Goal: Transaction & Acquisition: Subscribe to service/newsletter

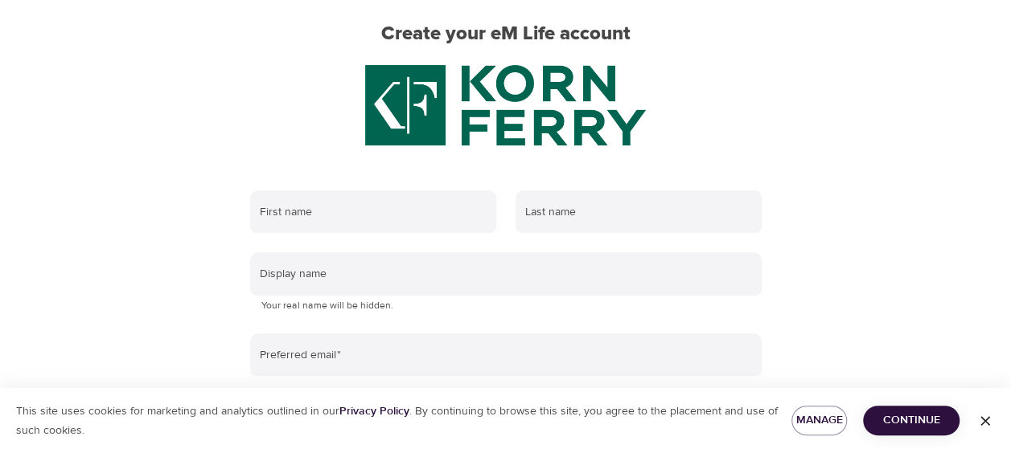
scroll to position [166, 0]
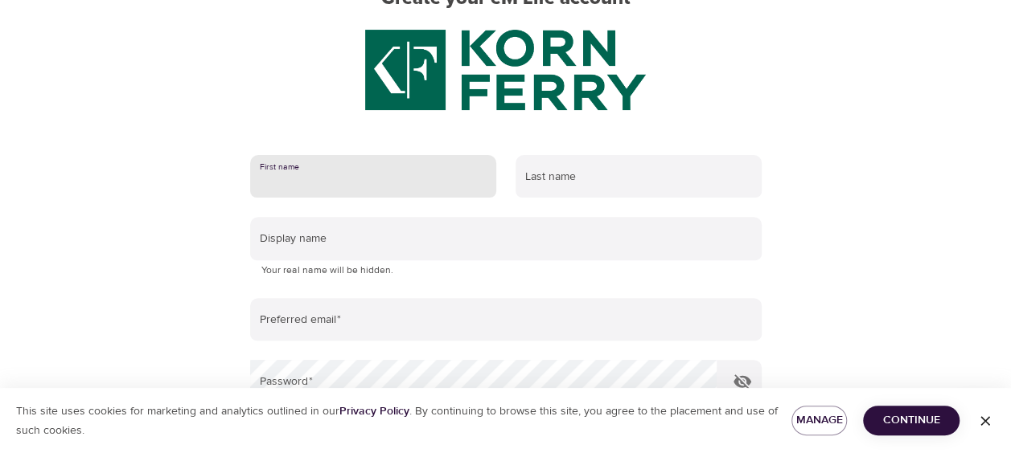
click at [314, 180] on input "text" at bounding box center [373, 176] width 246 height 43
type input "[PERSON_NAME]"
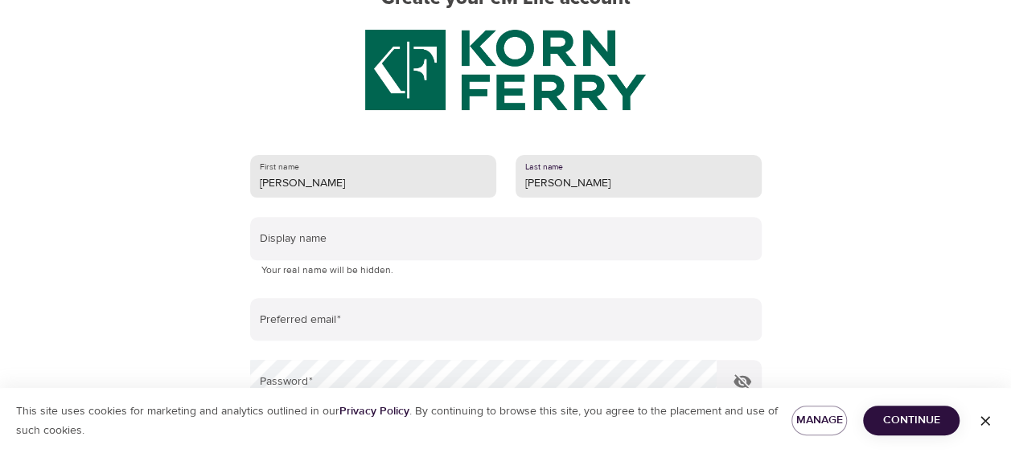
type input "[PERSON_NAME]"
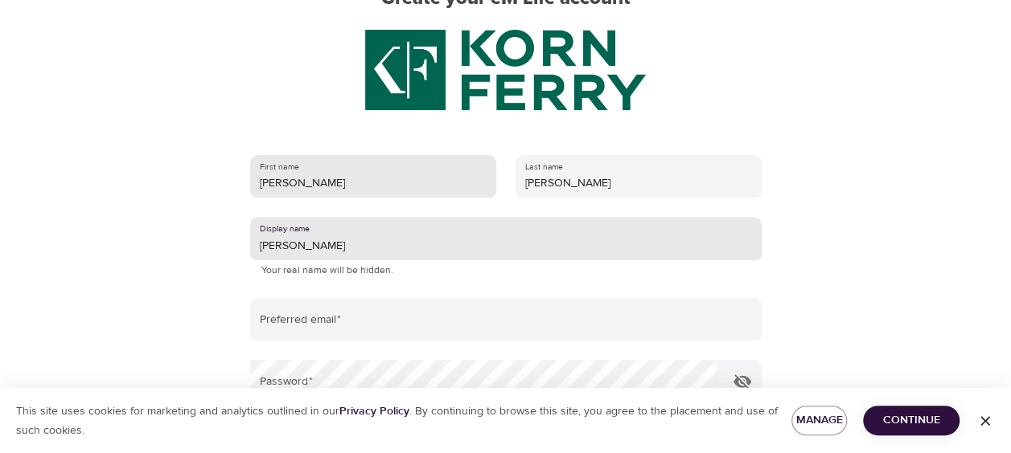
type input "[PERSON_NAME]"
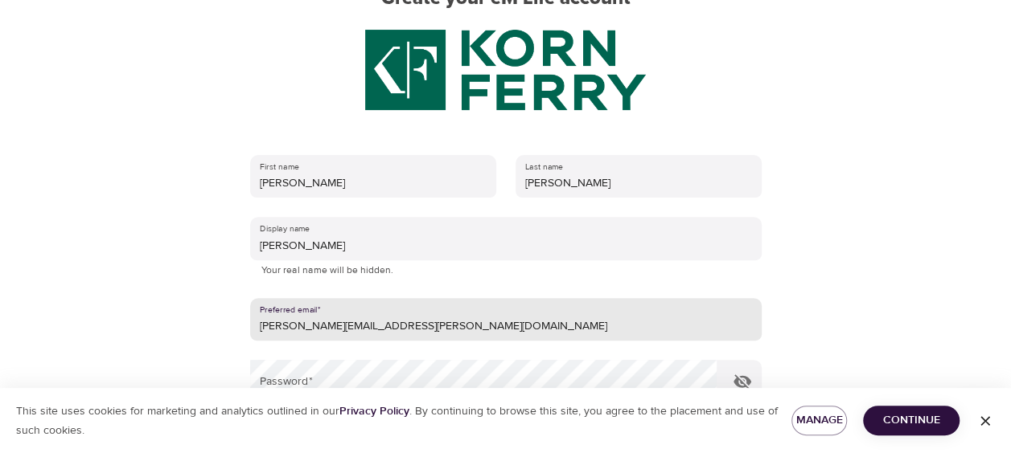
click at [375, 326] on input "[PERSON_NAME][EMAIL_ADDRESS][PERSON_NAME][DOMAIN_NAME]" at bounding box center [505, 319] width 511 height 43
type input "[PERSON_NAME][EMAIL_ADDRESS][PERSON_NAME][DOMAIN_NAME]"
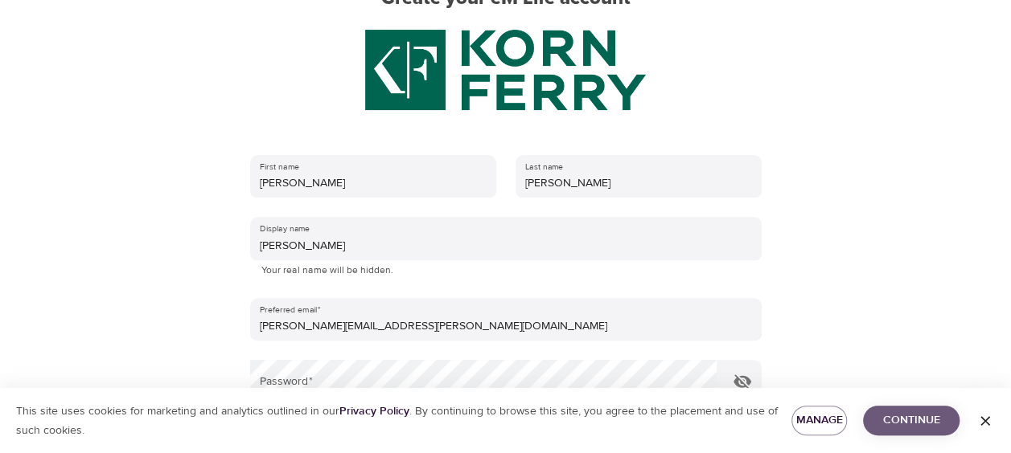
click at [918, 418] on span "Continue" at bounding box center [910, 421] width 71 height 20
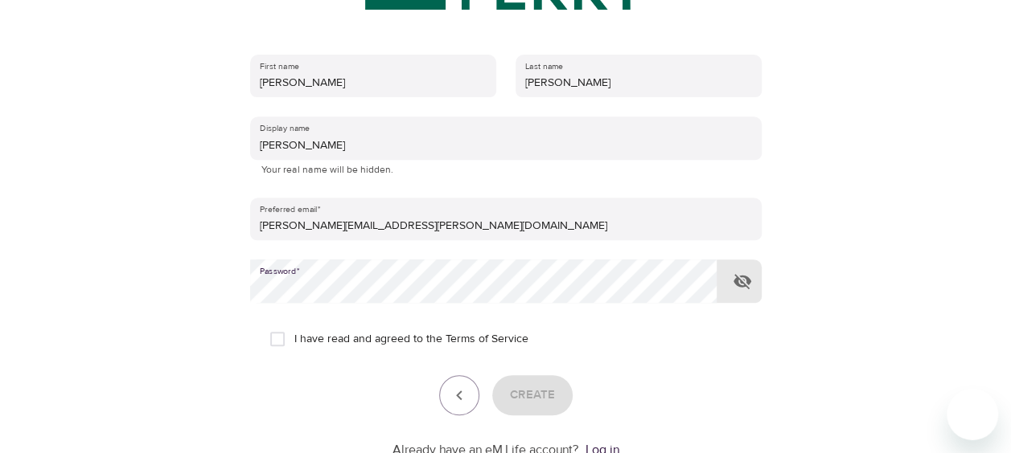
scroll to position [313, 0]
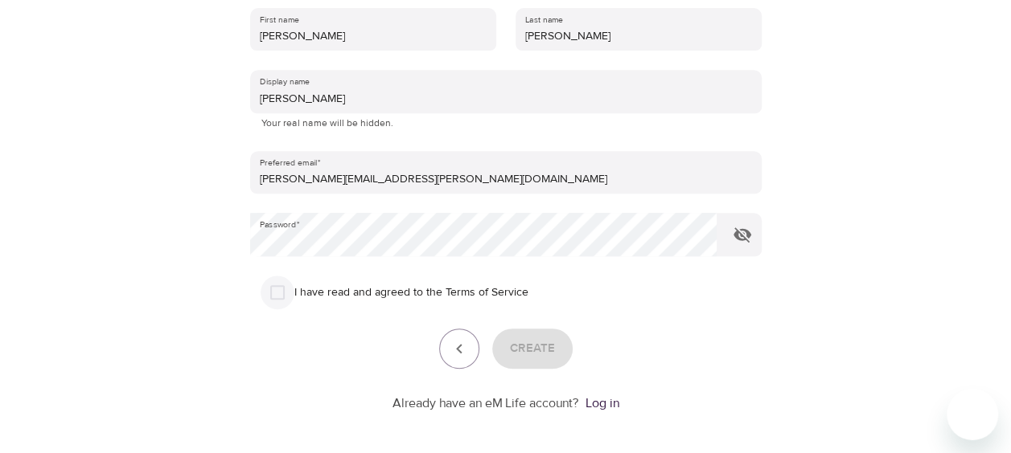
click at [267, 288] on input "I have read and agreed to the Terms of Service" at bounding box center [277, 293] width 34 height 34
checkbox input "true"
click at [535, 344] on span "Create" at bounding box center [532, 348] width 45 height 21
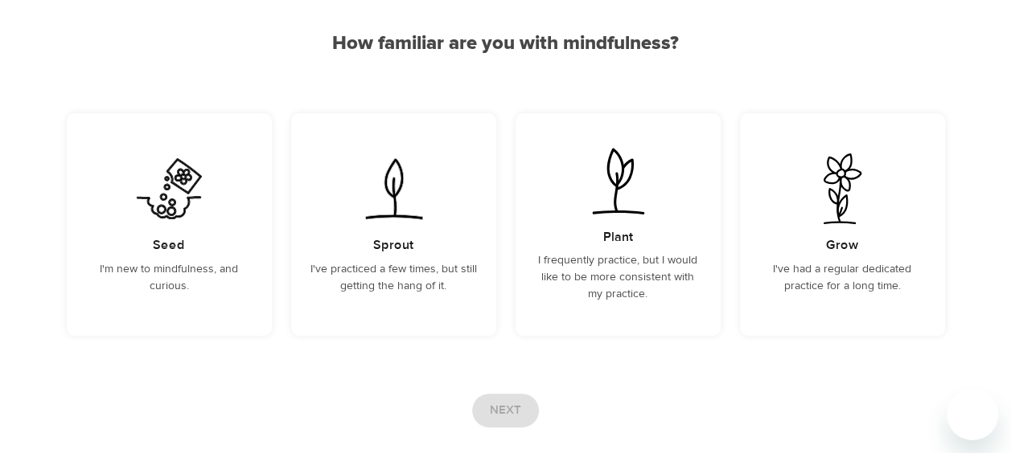
scroll to position [140, 0]
click at [436, 200] on div "Sprout I've practiced a few times, but still getting the hang of it." at bounding box center [393, 224] width 205 height 223
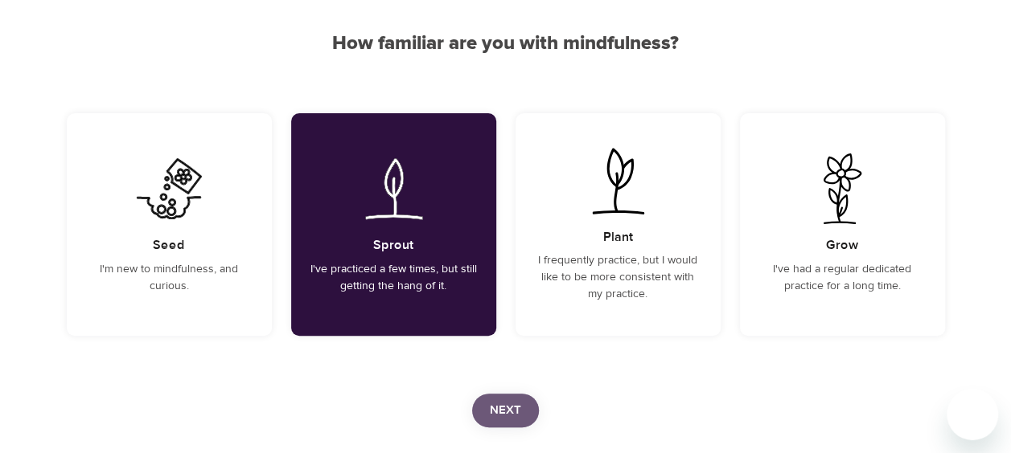
click at [527, 409] on button "Next" at bounding box center [505, 411] width 67 height 34
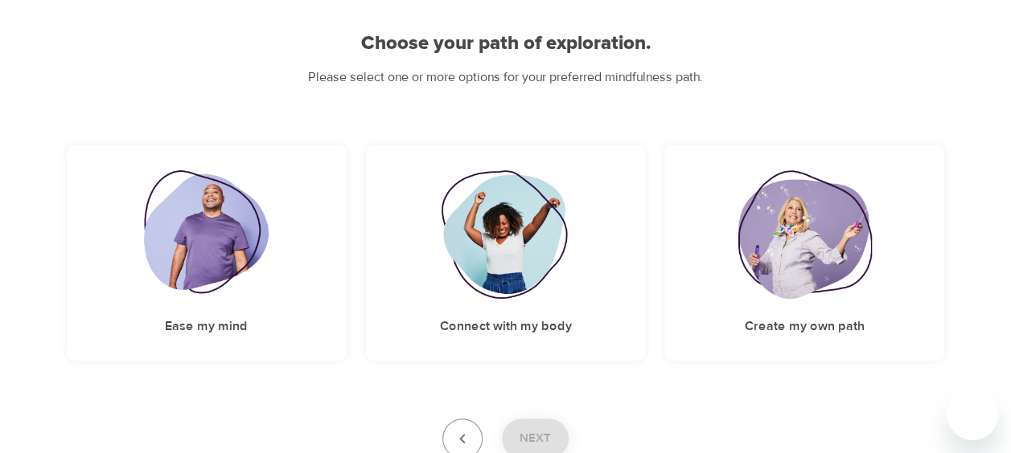
scroll to position [166, 0]
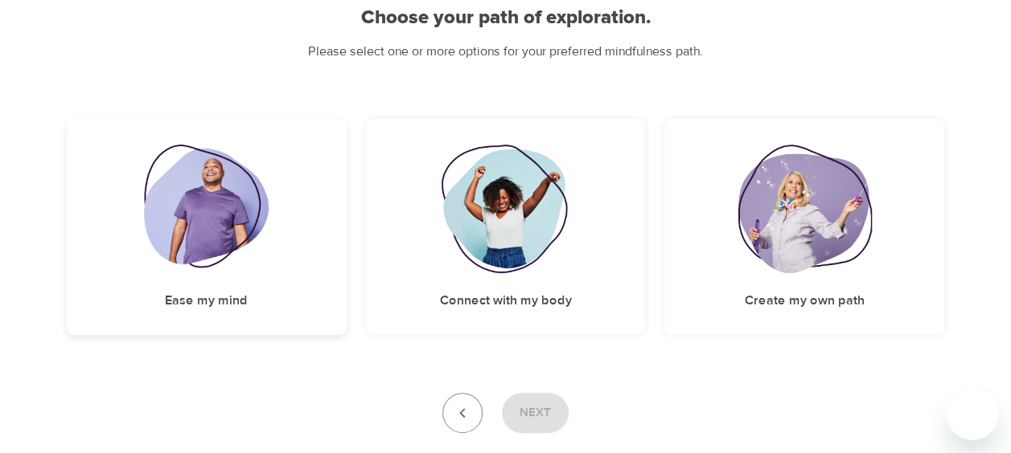
click at [226, 220] on img at bounding box center [206, 209] width 125 height 129
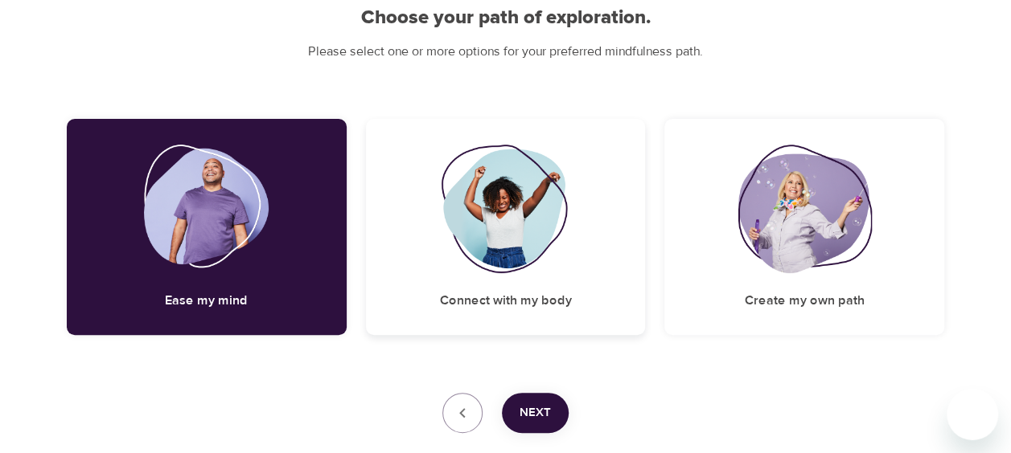
click at [474, 230] on img at bounding box center [506, 209] width 130 height 129
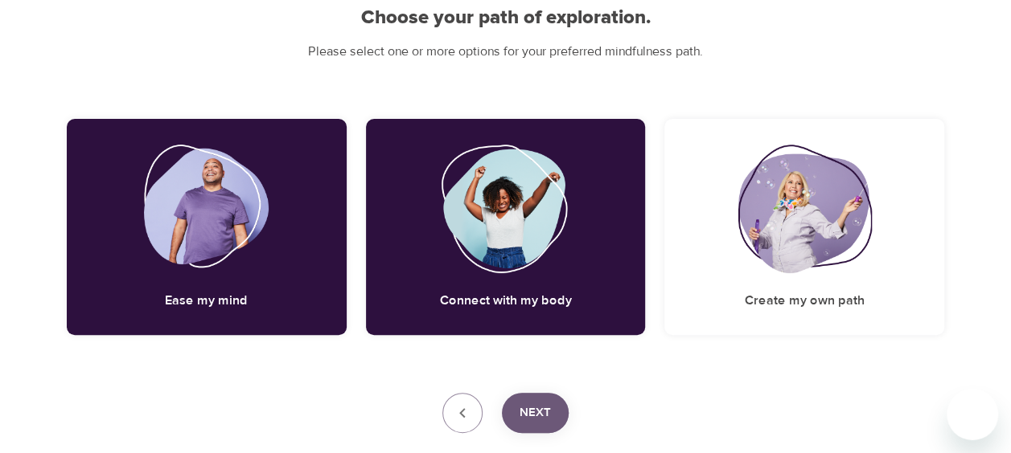
click at [532, 413] on span "Next" at bounding box center [534, 413] width 31 height 21
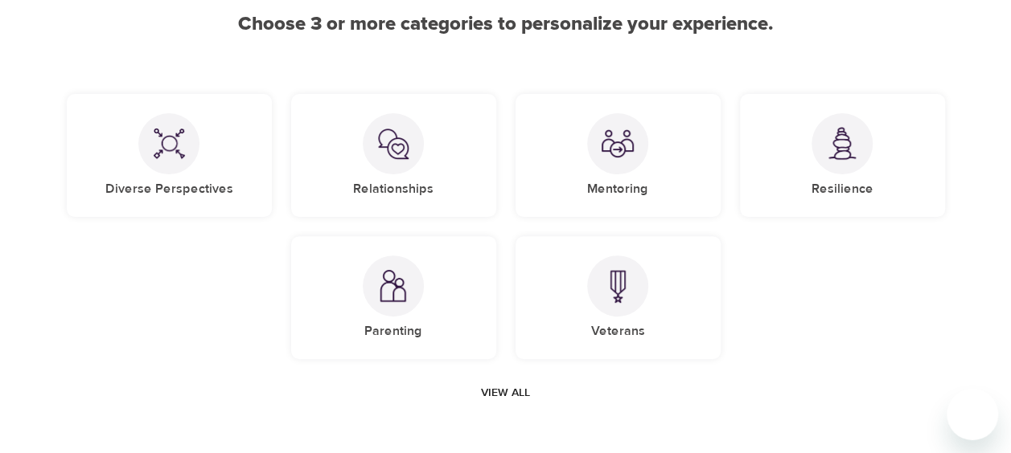
scroll to position [171, 0]
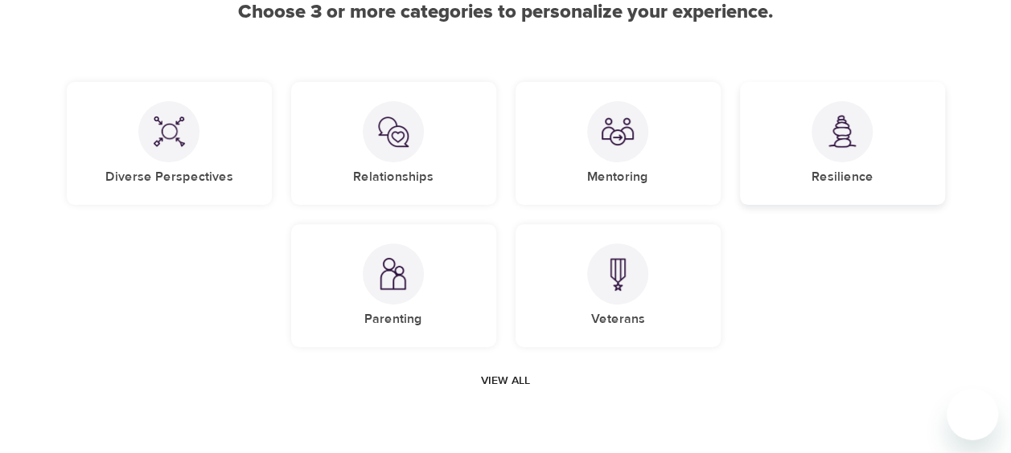
click at [839, 129] on img at bounding box center [842, 131] width 32 height 33
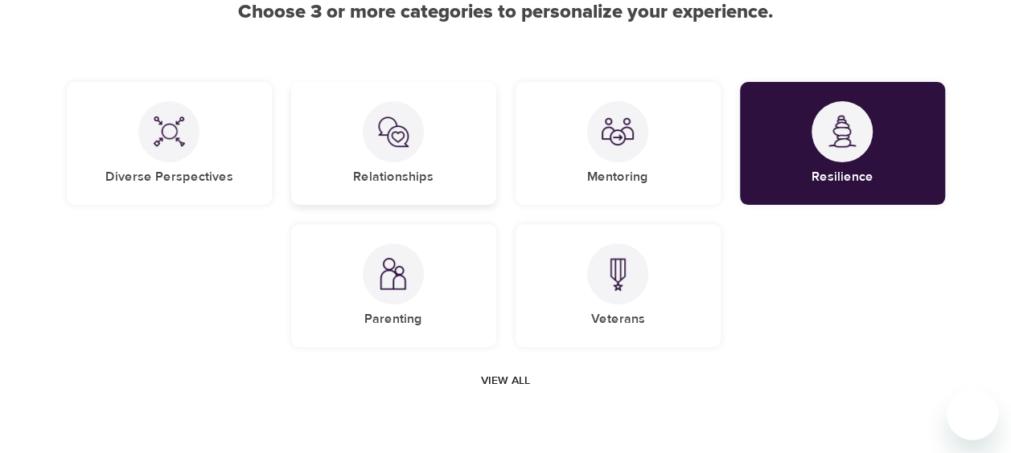
click at [433, 142] on div "Relationships" at bounding box center [393, 143] width 205 height 123
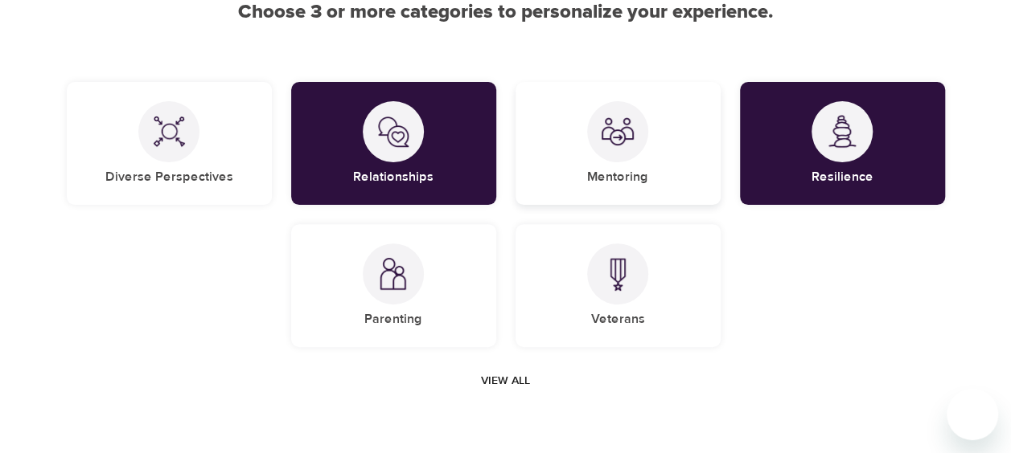
click at [643, 167] on div "Mentoring" at bounding box center [617, 143] width 205 height 123
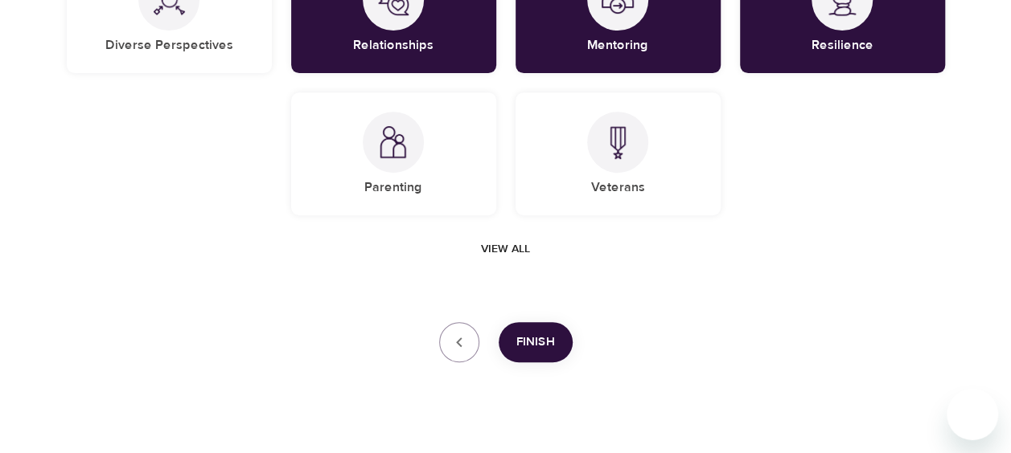
scroll to position [312, 0]
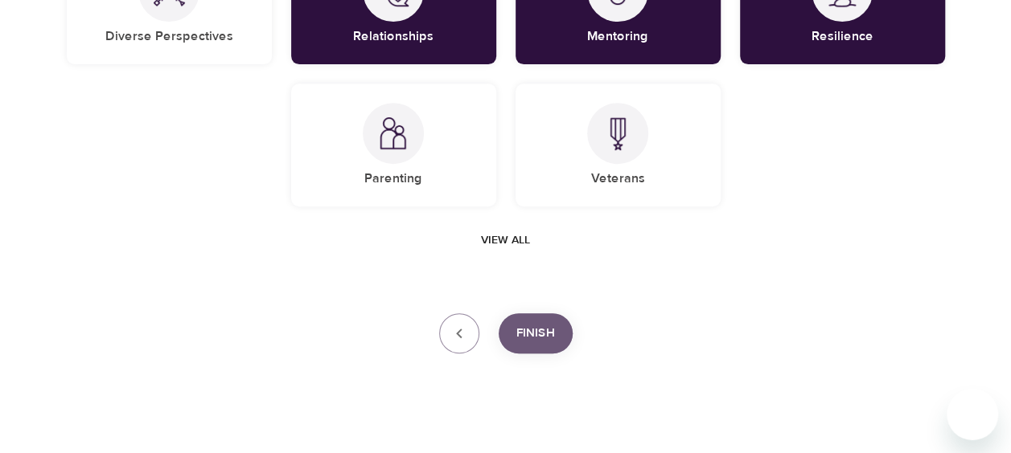
click at [545, 334] on span "Finish" at bounding box center [535, 333] width 39 height 21
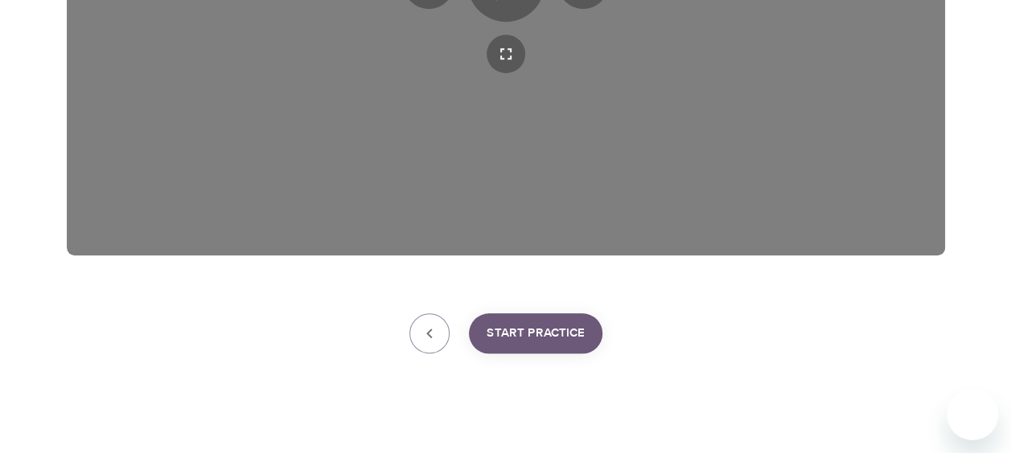
click at [545, 334] on span "Start Practice" at bounding box center [535, 333] width 98 height 21
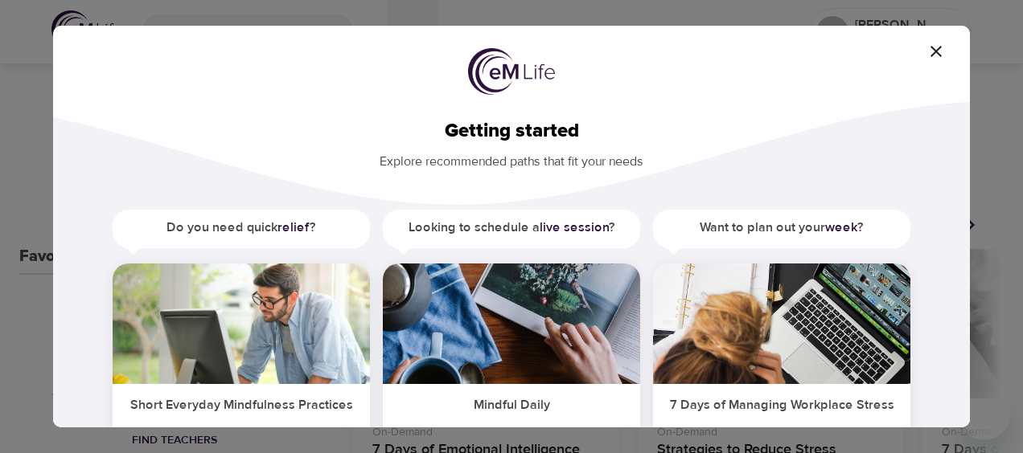
click at [255, 373] on img at bounding box center [241, 324] width 257 height 121
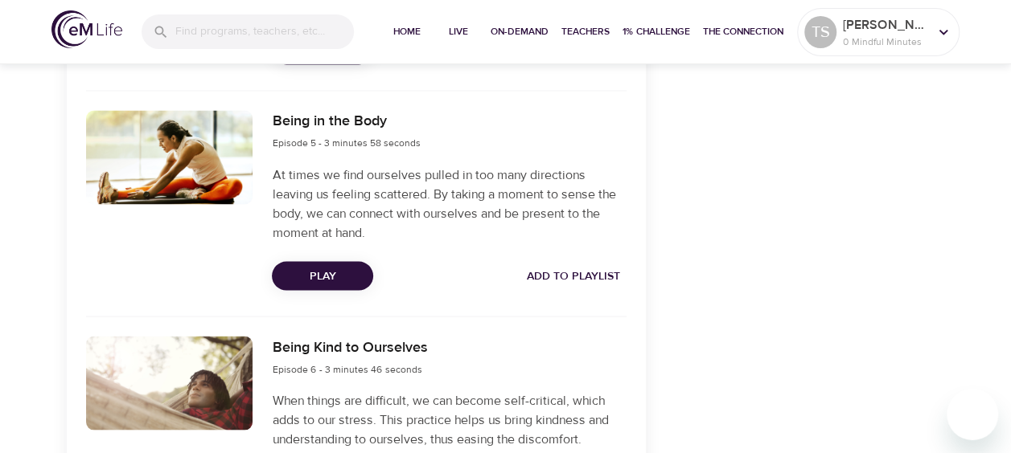
scroll to position [1365, 0]
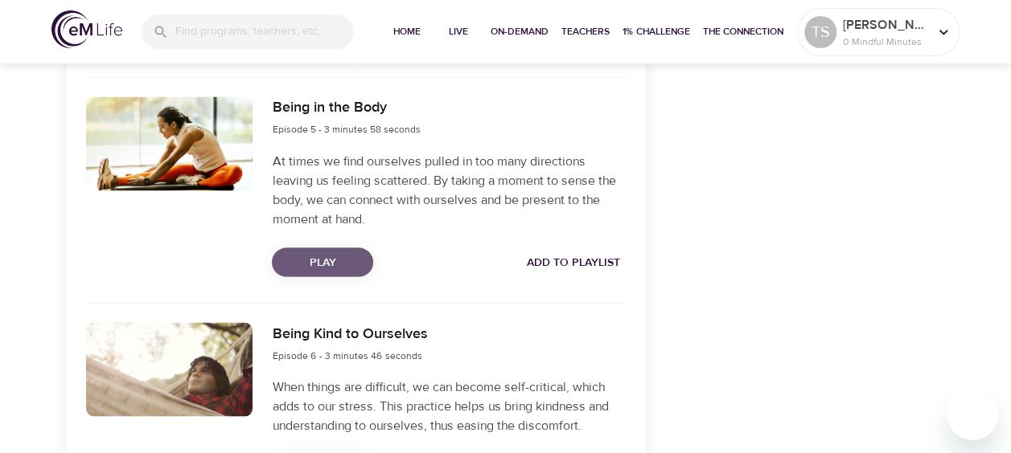
click at [334, 264] on span "Play" at bounding box center [323, 262] width 76 height 20
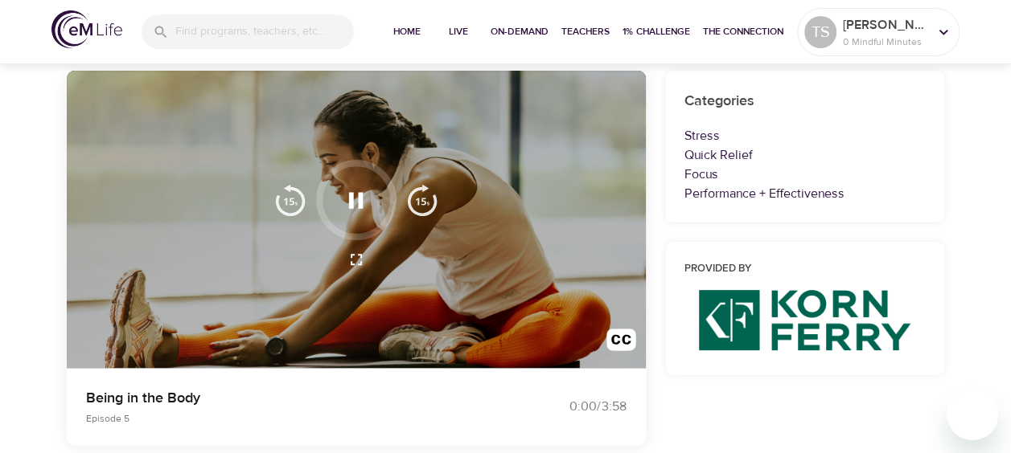
scroll to position [161, 0]
